Goal: Information Seeking & Learning: Find specific fact

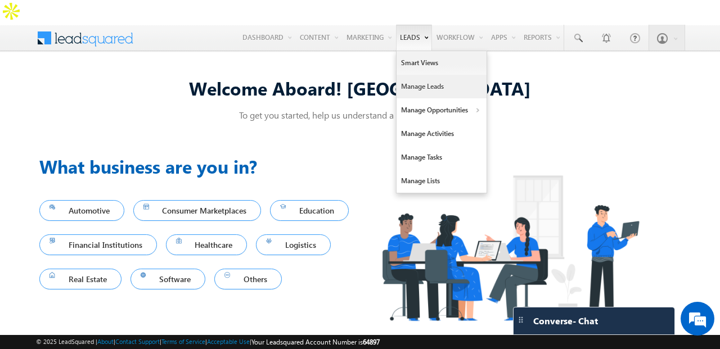
click at [419, 75] on link "Manage Leads" at bounding box center [441, 87] width 90 height 24
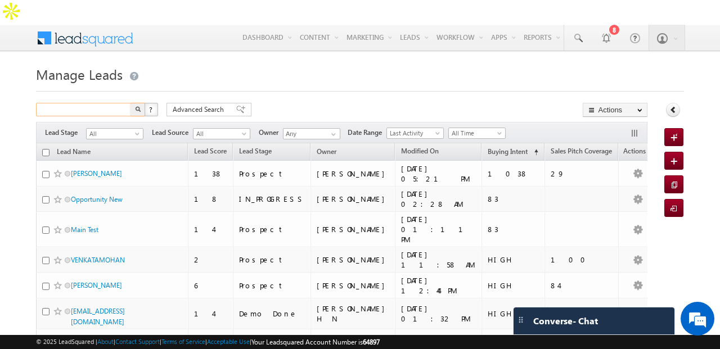
click at [94, 103] on input "text" at bounding box center [84, 109] width 96 height 13
type input "Search Leads"
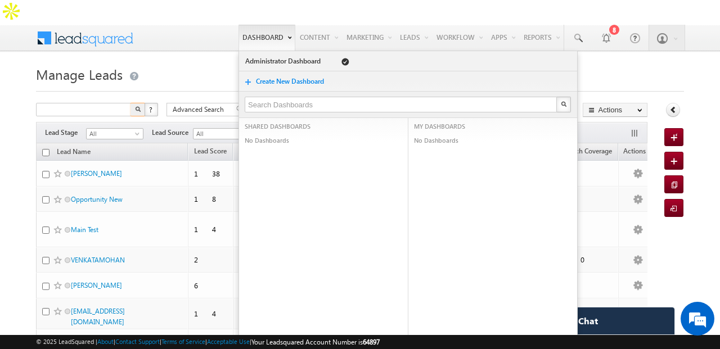
type input "Search Leads"
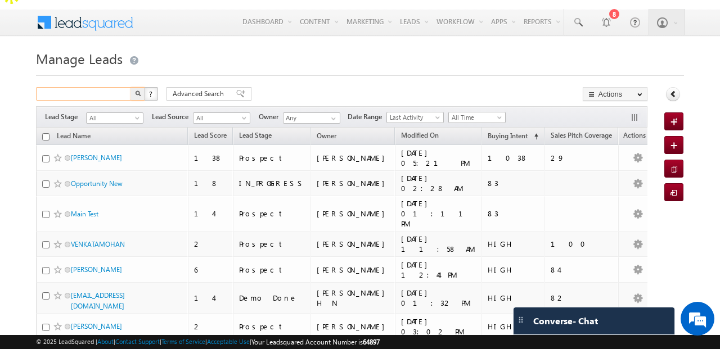
scroll to position [7, 0]
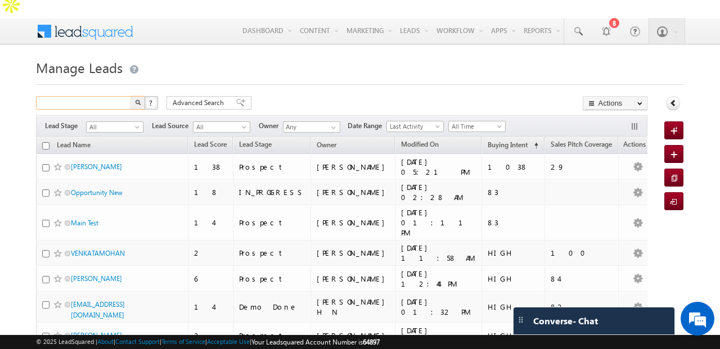
click at [88, 96] on input "text" at bounding box center [84, 102] width 96 height 13
type input "vijay"
click at [135, 100] on img "button" at bounding box center [138, 103] width 6 height 6
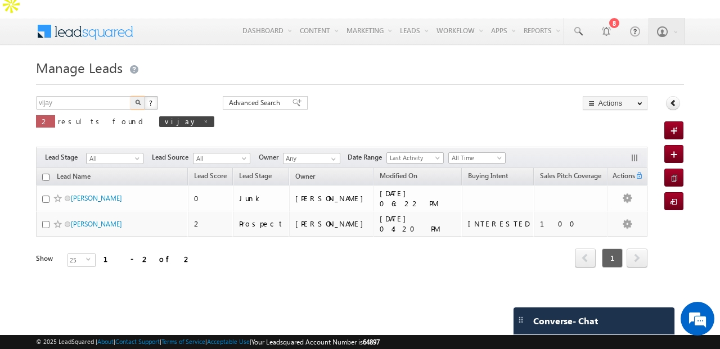
scroll to position [0, 0]
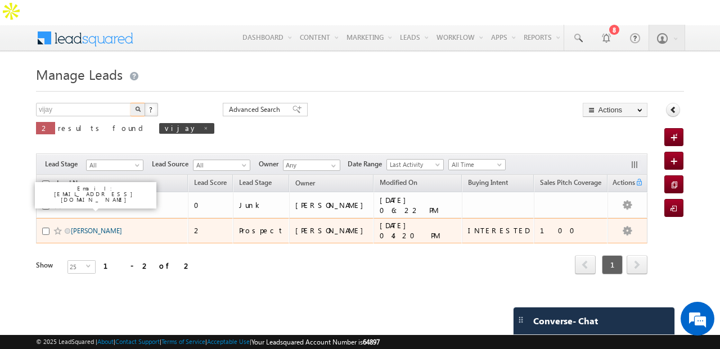
click at [79, 227] on link "[PERSON_NAME]" at bounding box center [96, 231] width 51 height 8
